Goal: Information Seeking & Learning: Learn about a topic

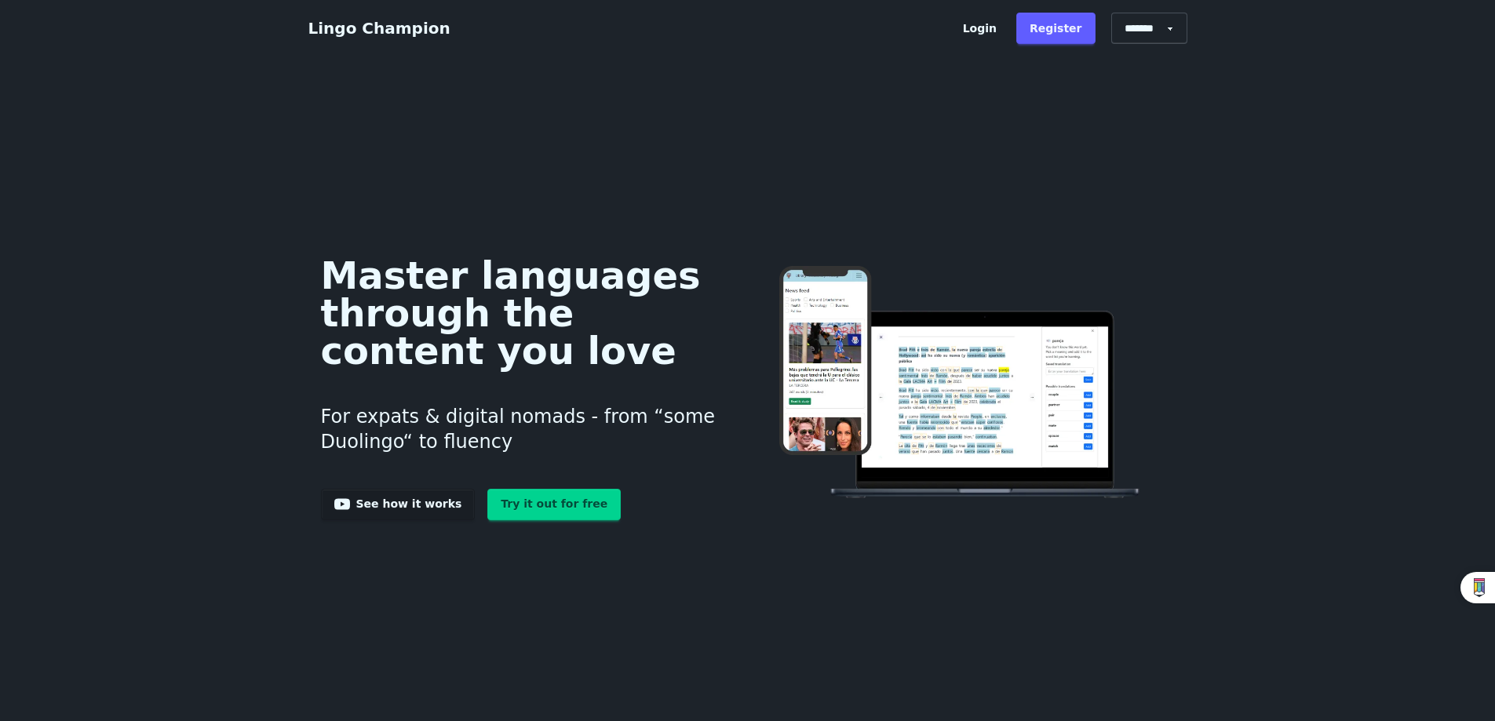
click at [384, 31] on link "Lingo Champion" at bounding box center [379, 28] width 142 height 19
click at [394, 498] on link "See how it works" at bounding box center [398, 504] width 155 height 31
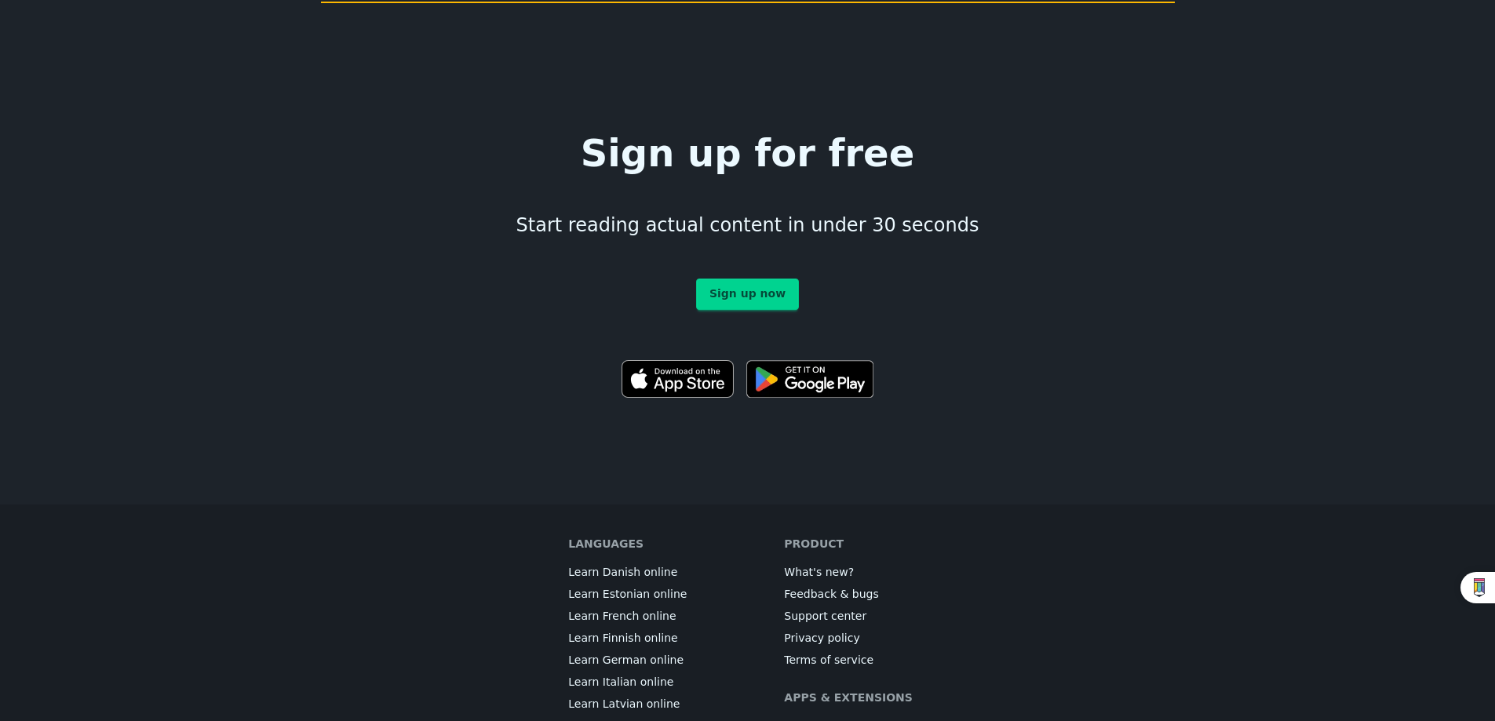
scroll to position [8724, 0]
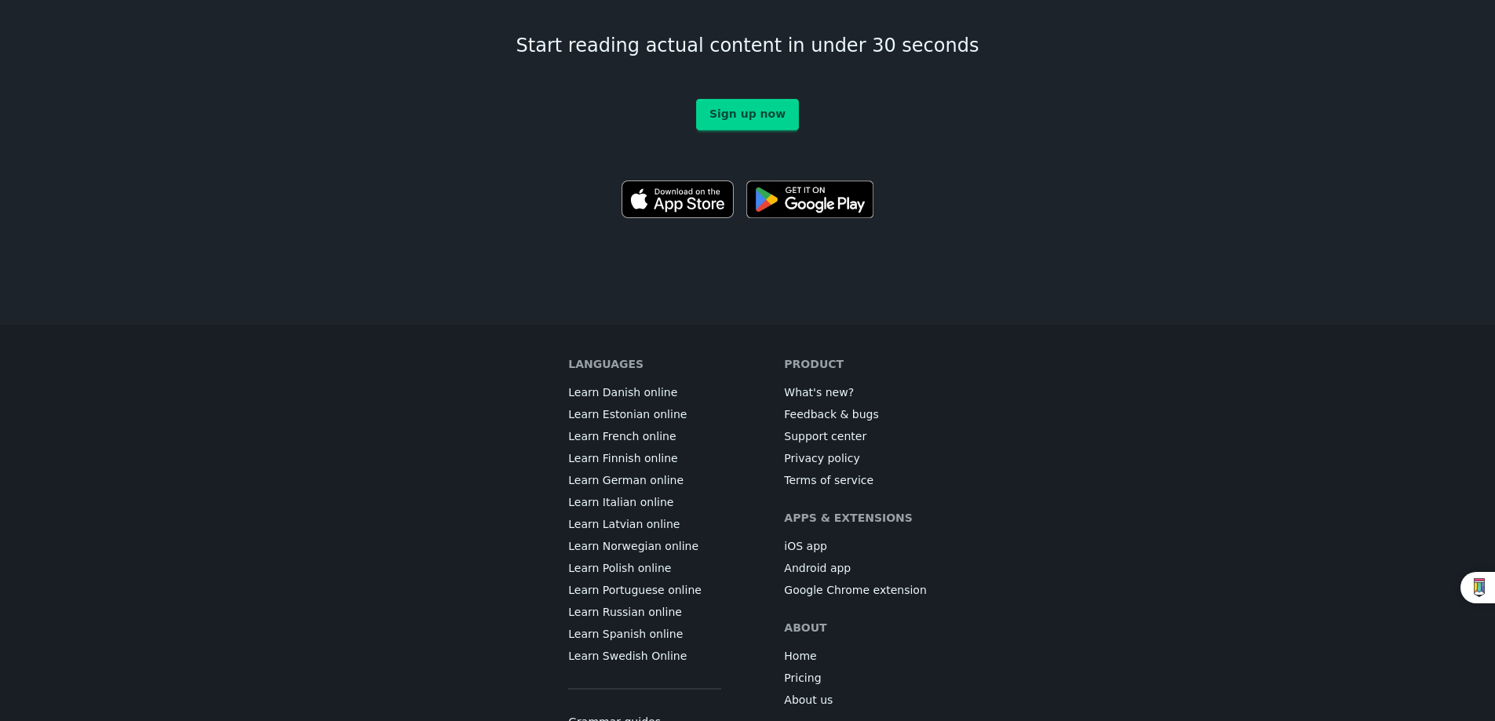
click at [811, 670] on link "Pricing" at bounding box center [802, 678] width 37 height 16
